Goal: Task Accomplishment & Management: Complete application form

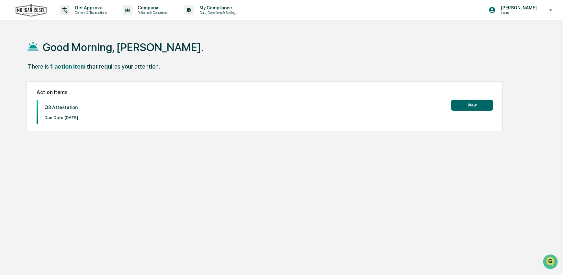
click at [482, 105] on button "View" at bounding box center [471, 105] width 41 height 11
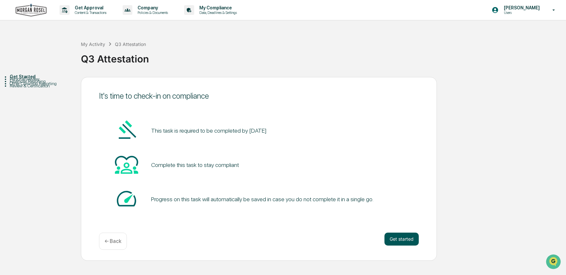
click at [401, 238] on button "Get started" at bounding box center [402, 239] width 34 height 13
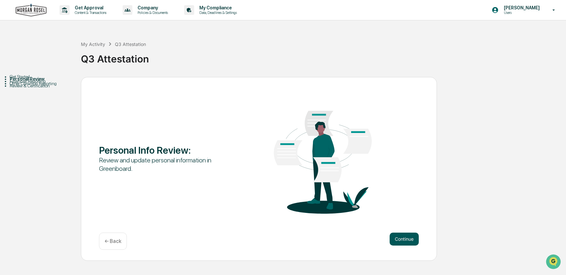
click at [402, 236] on button "Continue" at bounding box center [404, 239] width 29 height 13
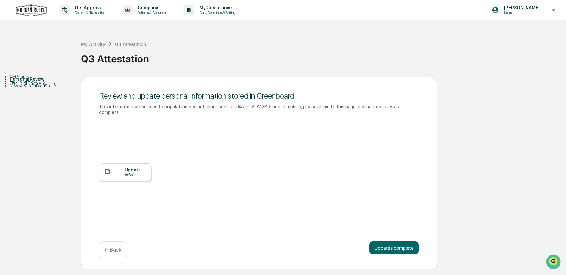
click at [131, 167] on div "Update Info" at bounding box center [136, 172] width 22 height 10
click at [397, 241] on button "Updates complete" at bounding box center [394, 247] width 50 height 13
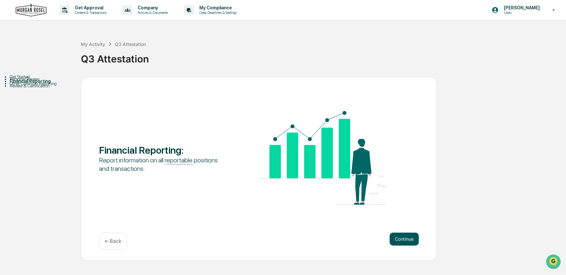
click at [408, 238] on button "Continue" at bounding box center [404, 239] width 29 height 13
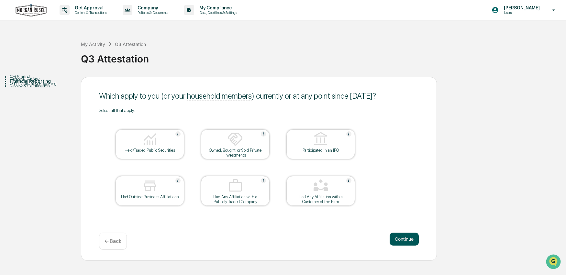
click at [412, 240] on button "Continue" at bounding box center [404, 239] width 29 height 13
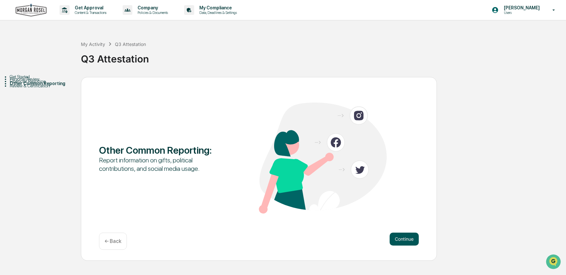
click at [405, 238] on button "Continue" at bounding box center [404, 239] width 29 height 13
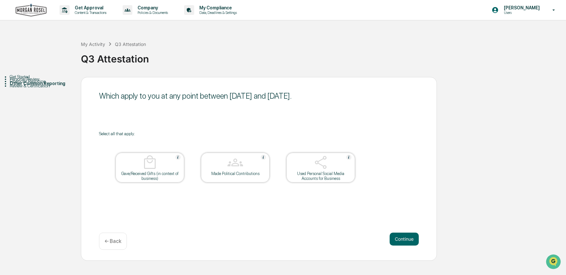
click at [239, 164] on img at bounding box center [236, 163] width 16 height 16
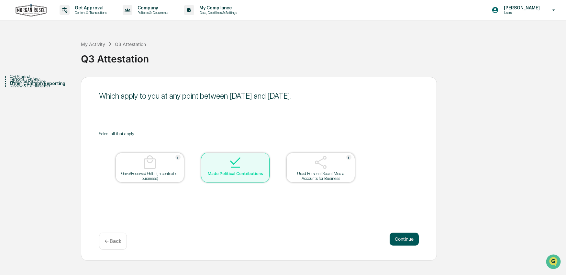
click at [405, 239] on button "Continue" at bounding box center [404, 239] width 29 height 13
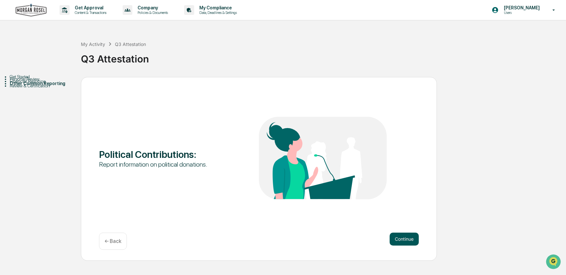
click at [406, 240] on button "Continue" at bounding box center [404, 239] width 29 height 13
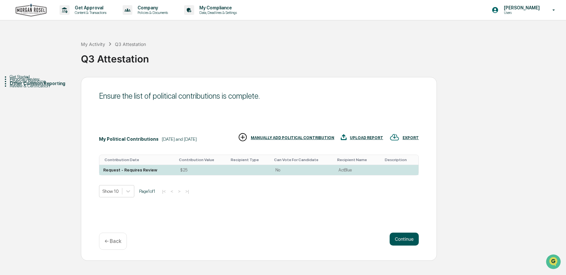
click at [404, 238] on button "Continue" at bounding box center [404, 239] width 29 height 13
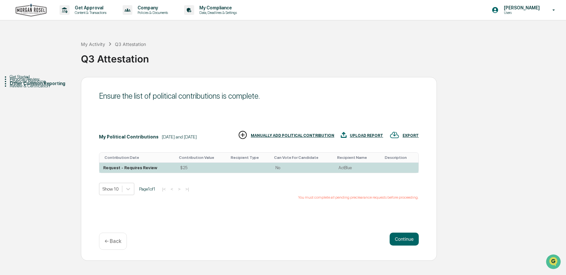
click at [351, 164] on td "ActBlue" at bounding box center [357, 168] width 45 height 10
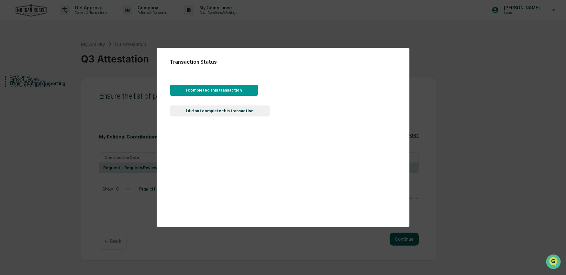
click at [225, 92] on button "I completed this transaction" at bounding box center [214, 90] width 88 height 11
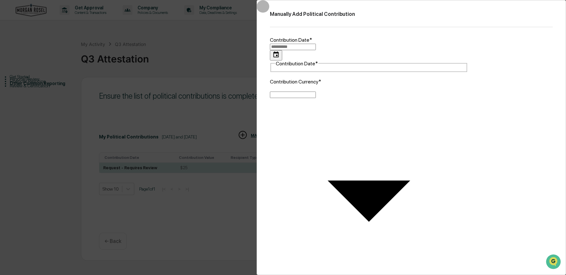
click at [280, 51] on icon "Choose date" at bounding box center [276, 54] width 7 height 7
click at [273, 73] on icon "Previous month" at bounding box center [273, 73] width 0 height 0
click at [293, 94] on button "9" at bounding box center [288, 90] width 7 height 7
type input "**********"
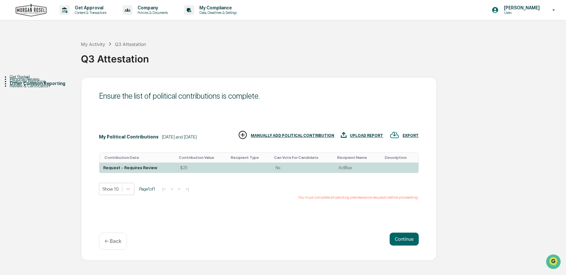
click at [121, 165] on div "Request - Requires Review" at bounding box center [130, 167] width 54 height 5
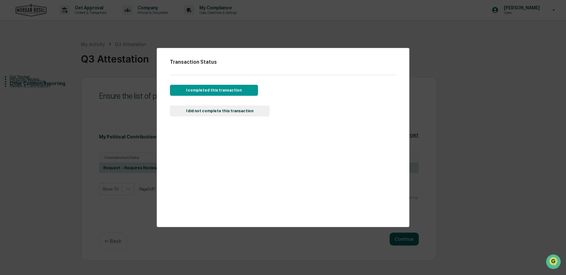
click at [207, 91] on button "I completed this transaction" at bounding box center [214, 90] width 88 height 11
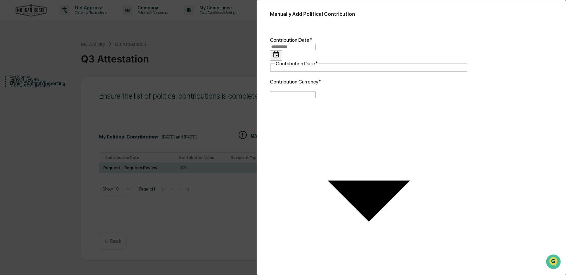
type input "**********"
click at [316, 44] on input "**********" at bounding box center [293, 47] width 46 height 6
click at [279, 51] on icon "Choose date" at bounding box center [276, 54] width 6 height 6
click at [273, 73] on icon "Previous month" at bounding box center [273, 73] width 0 height 0
click at [293, 94] on button "9" at bounding box center [288, 90] width 7 height 7
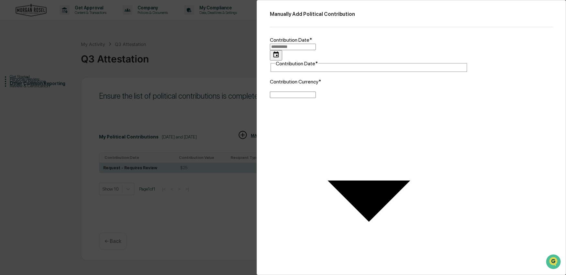
type input "**********"
type textarea "**********"
click at [319, 125] on body "**********" at bounding box center [283, 137] width 566 height 275
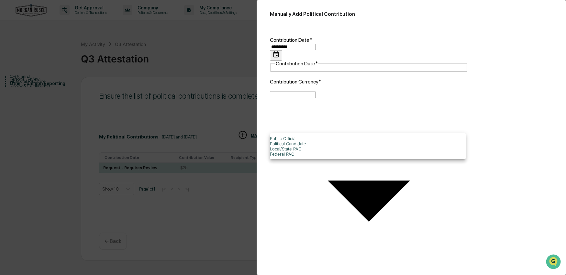
click at [316, 146] on li "Political Candidate" at bounding box center [368, 143] width 196 height 5
type input "**********"
click at [324, 73] on body "**********" at bounding box center [283, 137] width 566 height 275
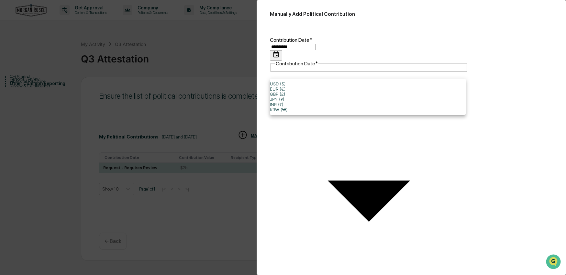
click at [291, 86] on li "USD ($)" at bounding box center [368, 83] width 196 height 5
type input "*"
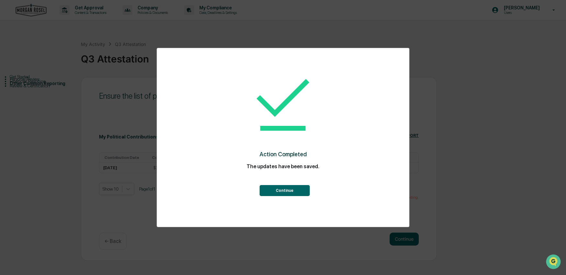
click at [289, 192] on button "Continue" at bounding box center [285, 190] width 50 height 11
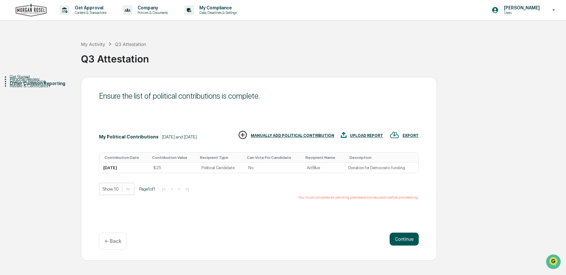
click at [406, 239] on button "Continue" at bounding box center [404, 239] width 29 height 13
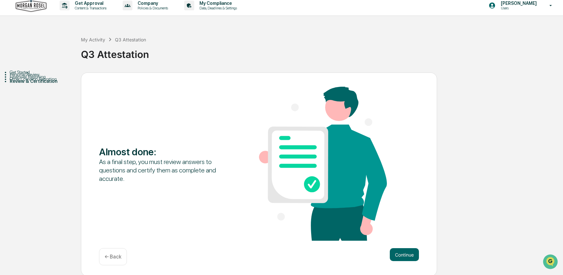
scroll to position [6, 0]
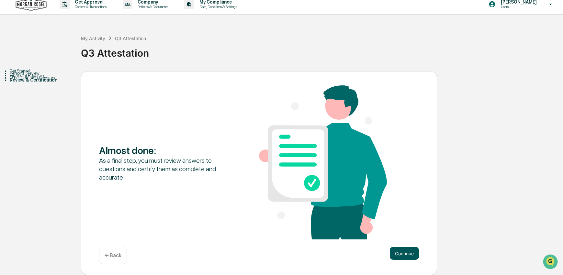
click at [403, 250] on button "Continue" at bounding box center [404, 253] width 29 height 13
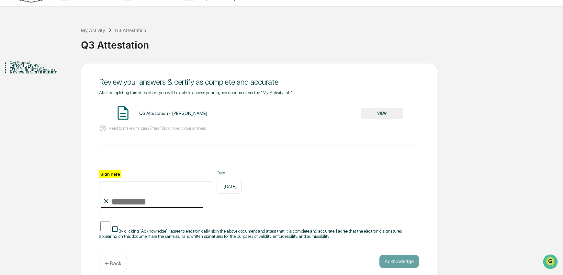
scroll to position [18, 0]
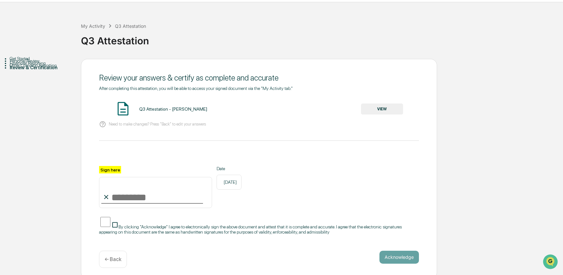
click at [388, 110] on button "VIEW" at bounding box center [382, 109] width 42 height 11
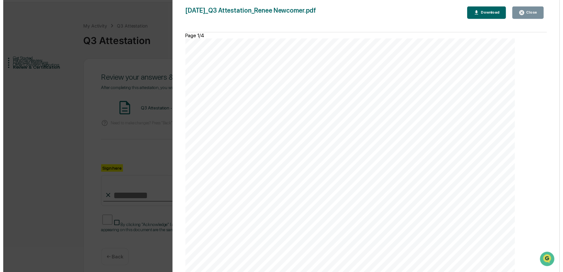
scroll to position [1270, 0]
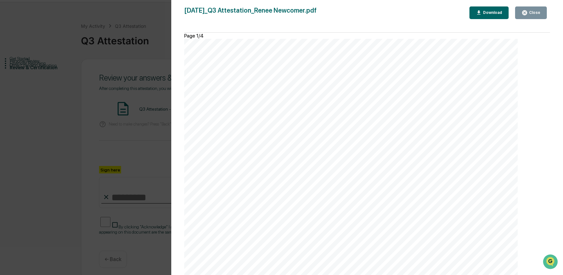
click at [538, 11] on div "Close" at bounding box center [534, 12] width 13 height 5
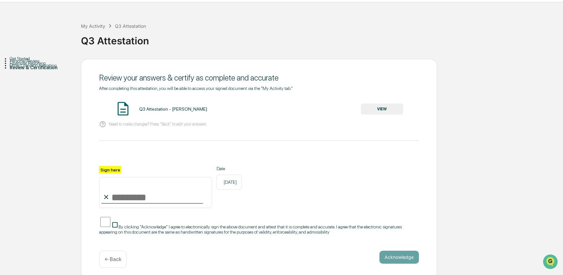
click at [124, 201] on input "Sign here" at bounding box center [155, 192] width 113 height 31
click at [107, 171] on label "Sign here" at bounding box center [110, 169] width 22 height 7
click at [107, 177] on input "Sign here" at bounding box center [155, 192] width 113 height 31
click at [107, 196] on icon at bounding box center [106, 197] width 7 height 7
click at [114, 196] on input "Sign here" at bounding box center [155, 192] width 113 height 31
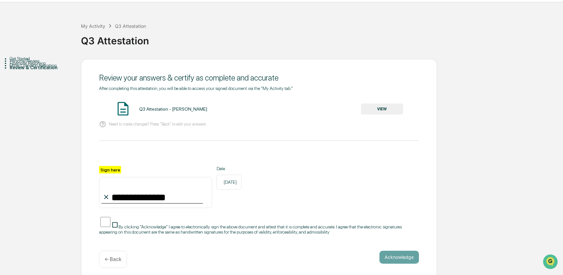
type input "**********"
click at [404, 255] on button "Acknowledge" at bounding box center [398, 257] width 39 height 13
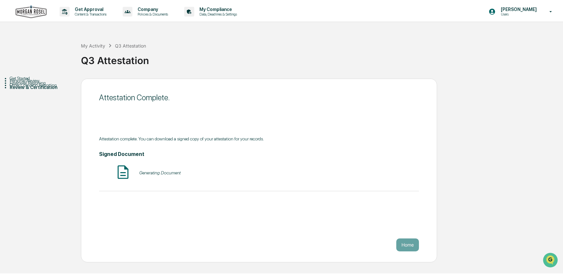
scroll to position [0, 0]
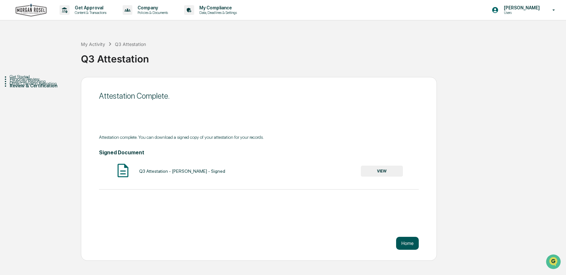
click at [407, 242] on button "Home" at bounding box center [407, 243] width 23 height 13
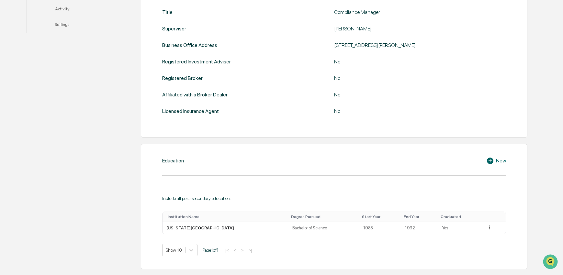
scroll to position [94, 0]
